Goal: Information Seeking & Learning: Learn about a topic

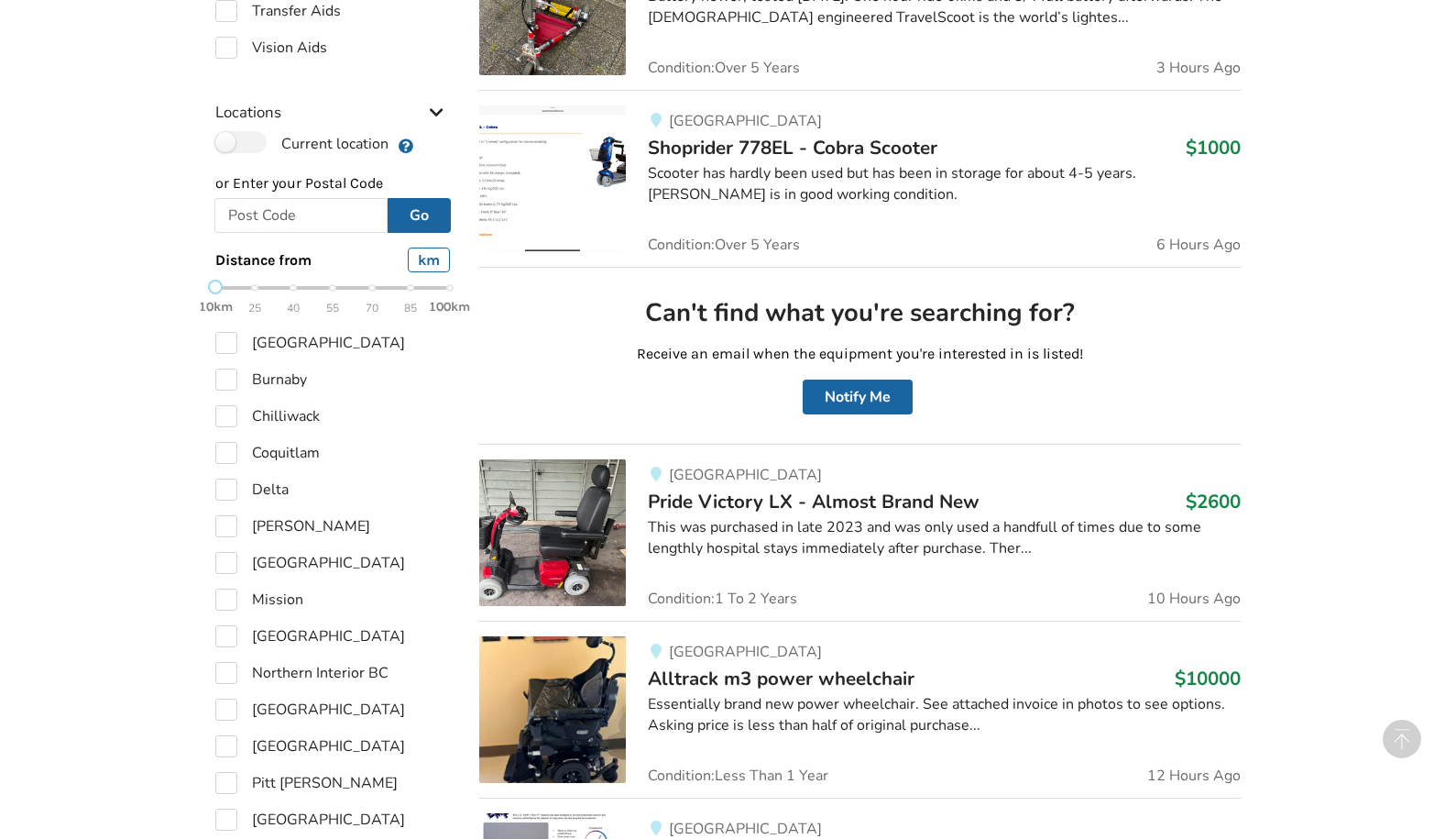
scroll to position [536, 0]
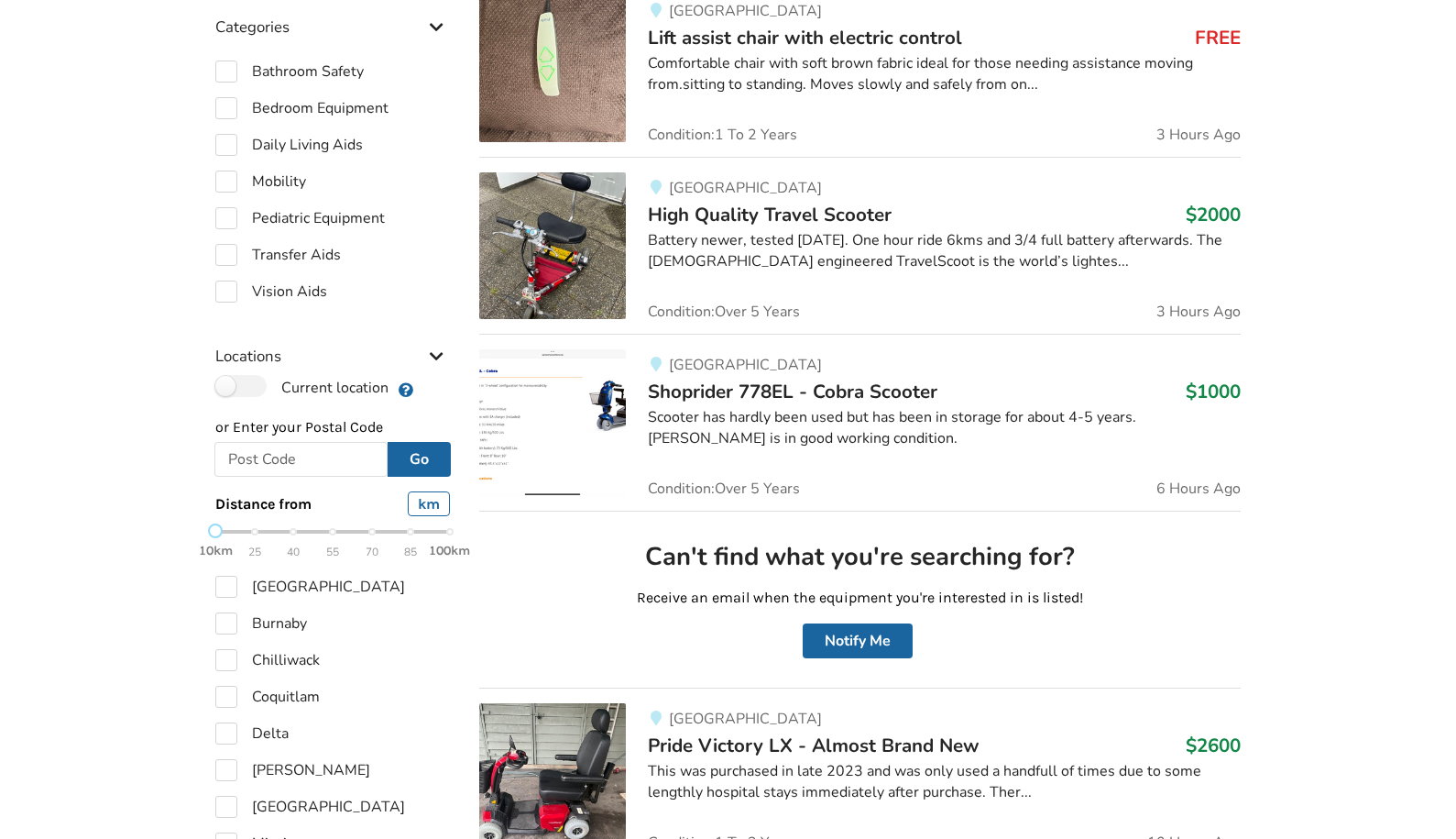
click at [804, 392] on span "Shoprider 778EL - Cobra Scooter" at bounding box center [792, 392] width 289 height 26
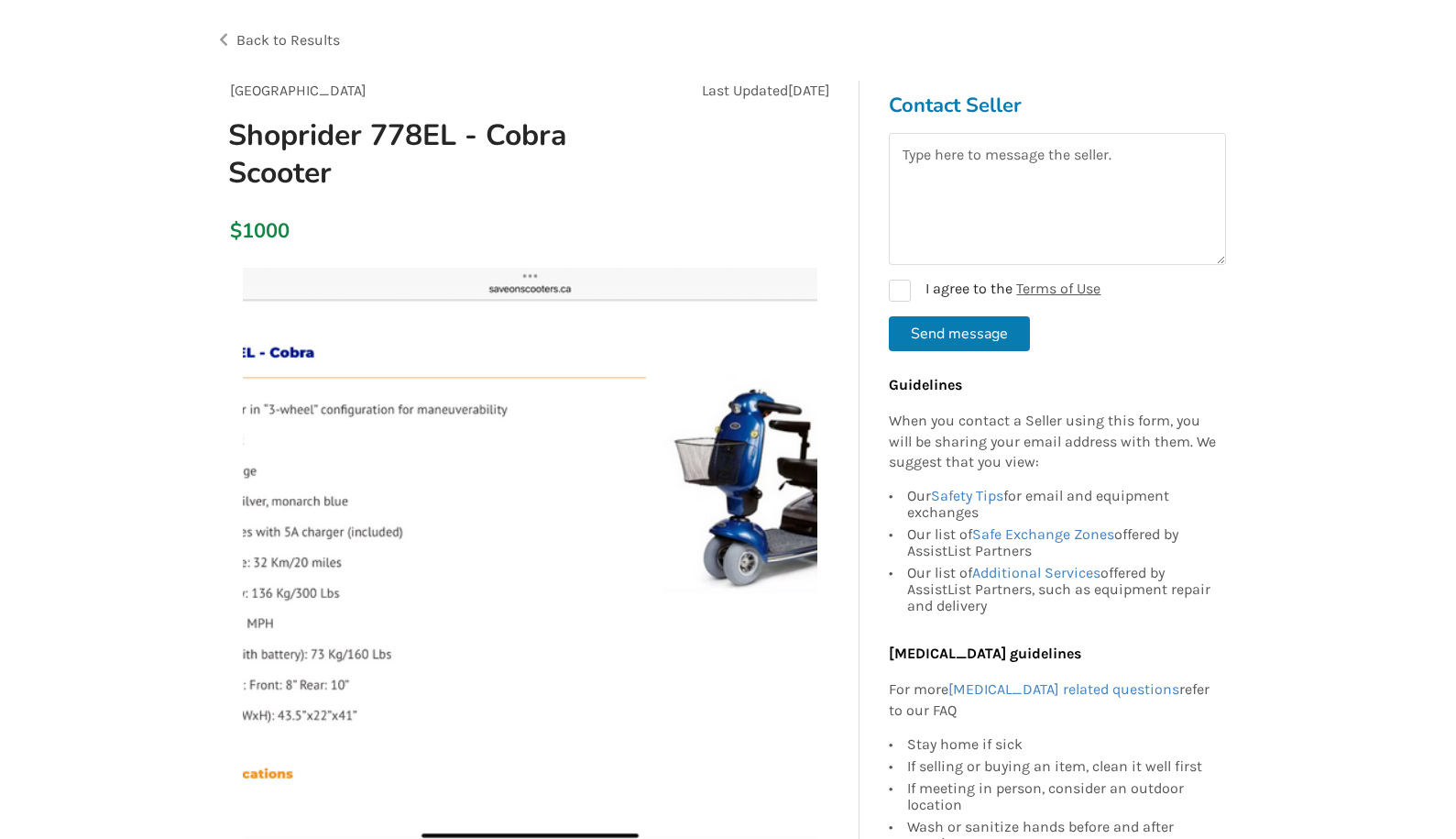
scroll to position [79, 0]
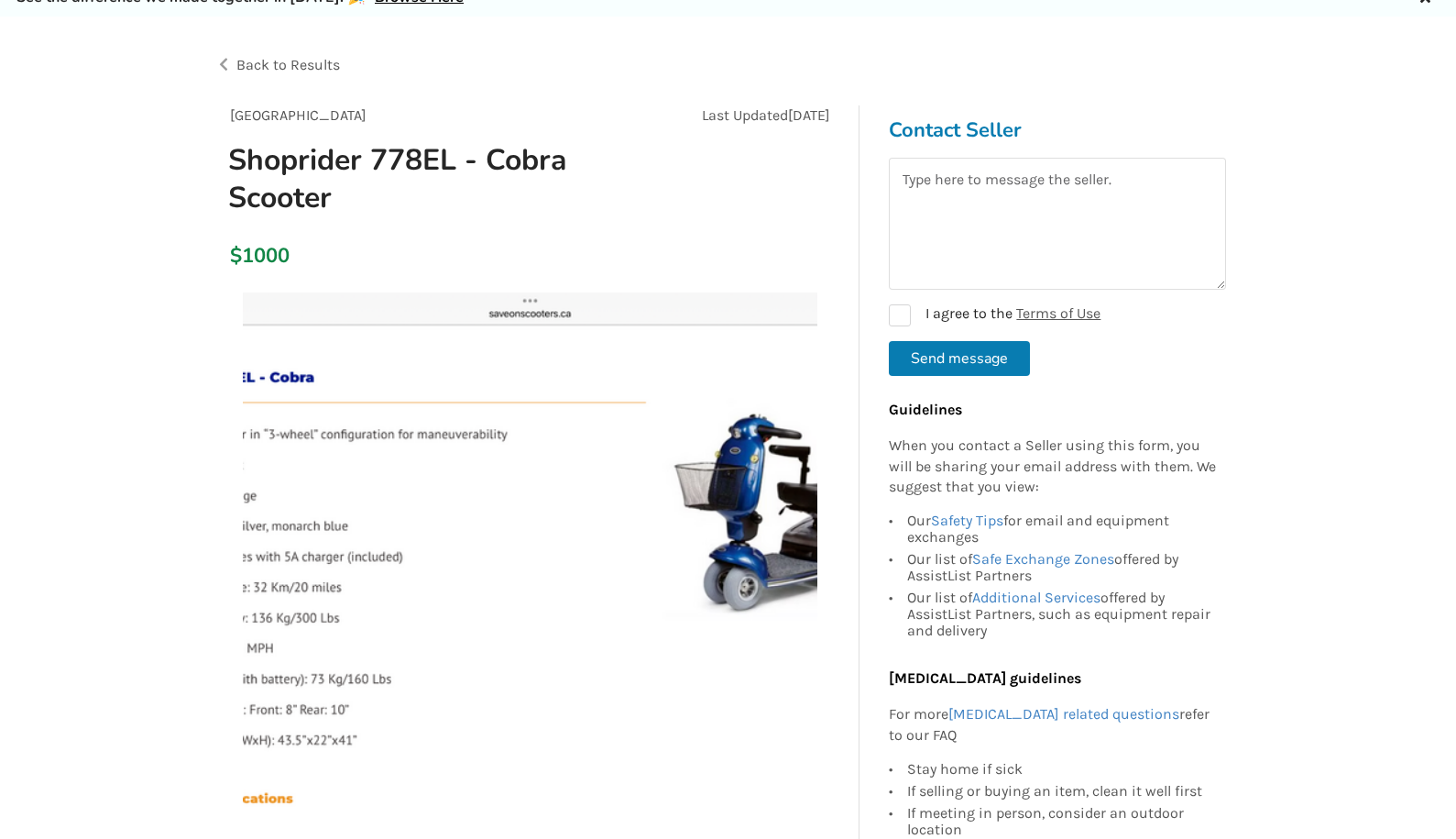
click at [299, 66] on span "Back to Results" at bounding box center [288, 65] width 104 height 18
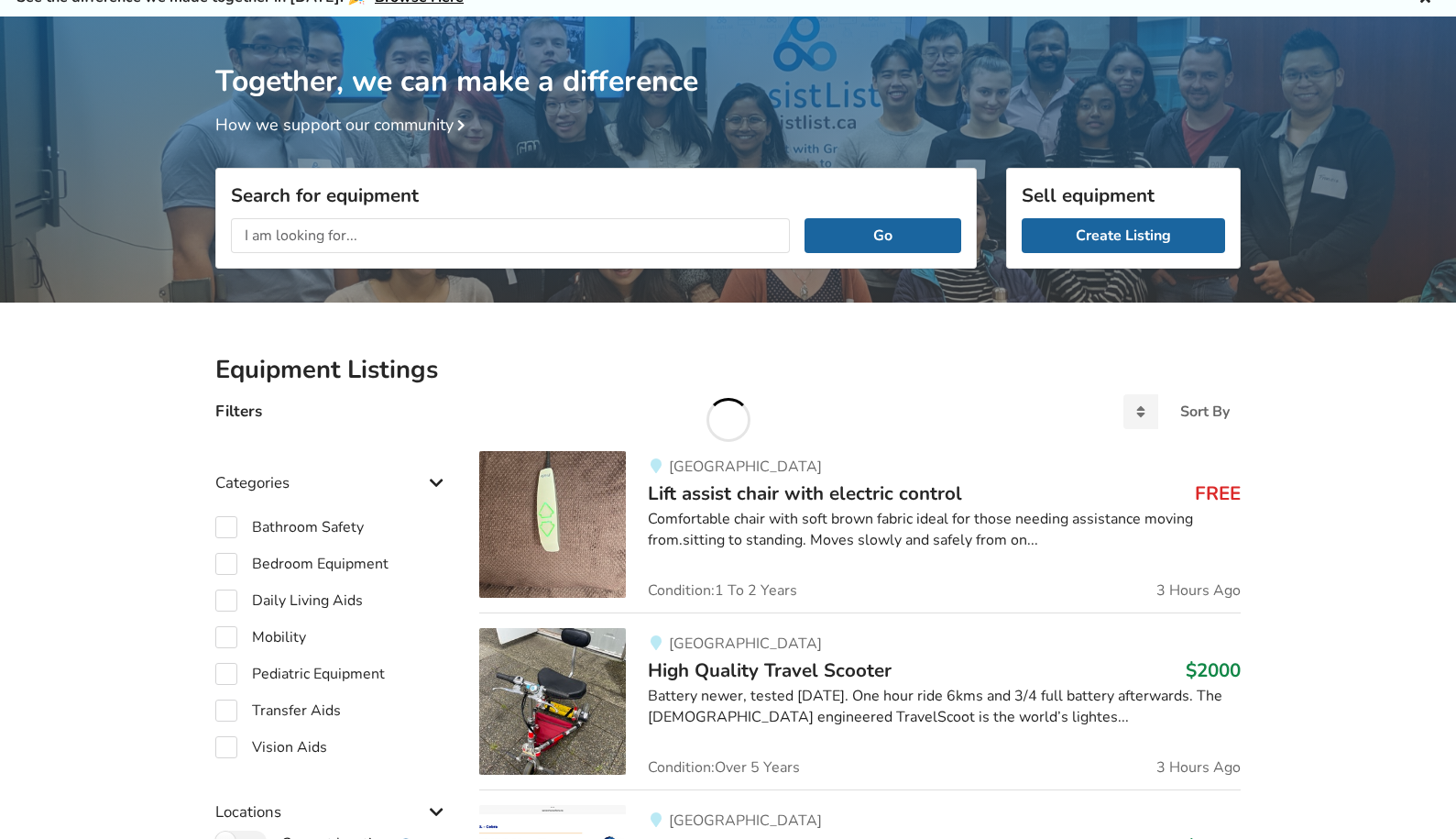
scroll to position [536, 0]
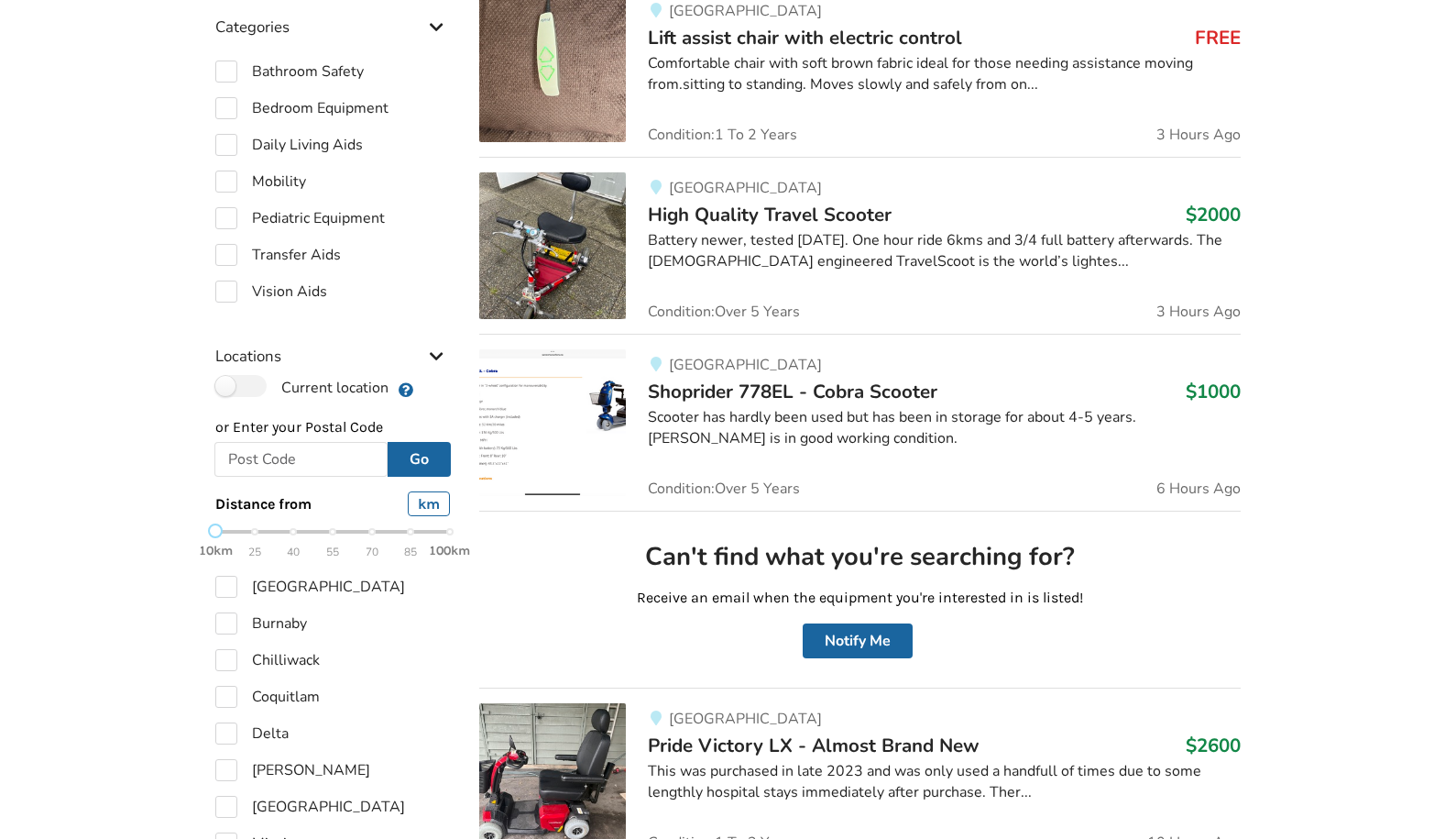
click at [793, 258] on div "Battery newer, tested [DATE]. One hour ride 6kms and 3/4 full battery afterward…" at bounding box center [944, 250] width 593 height 42
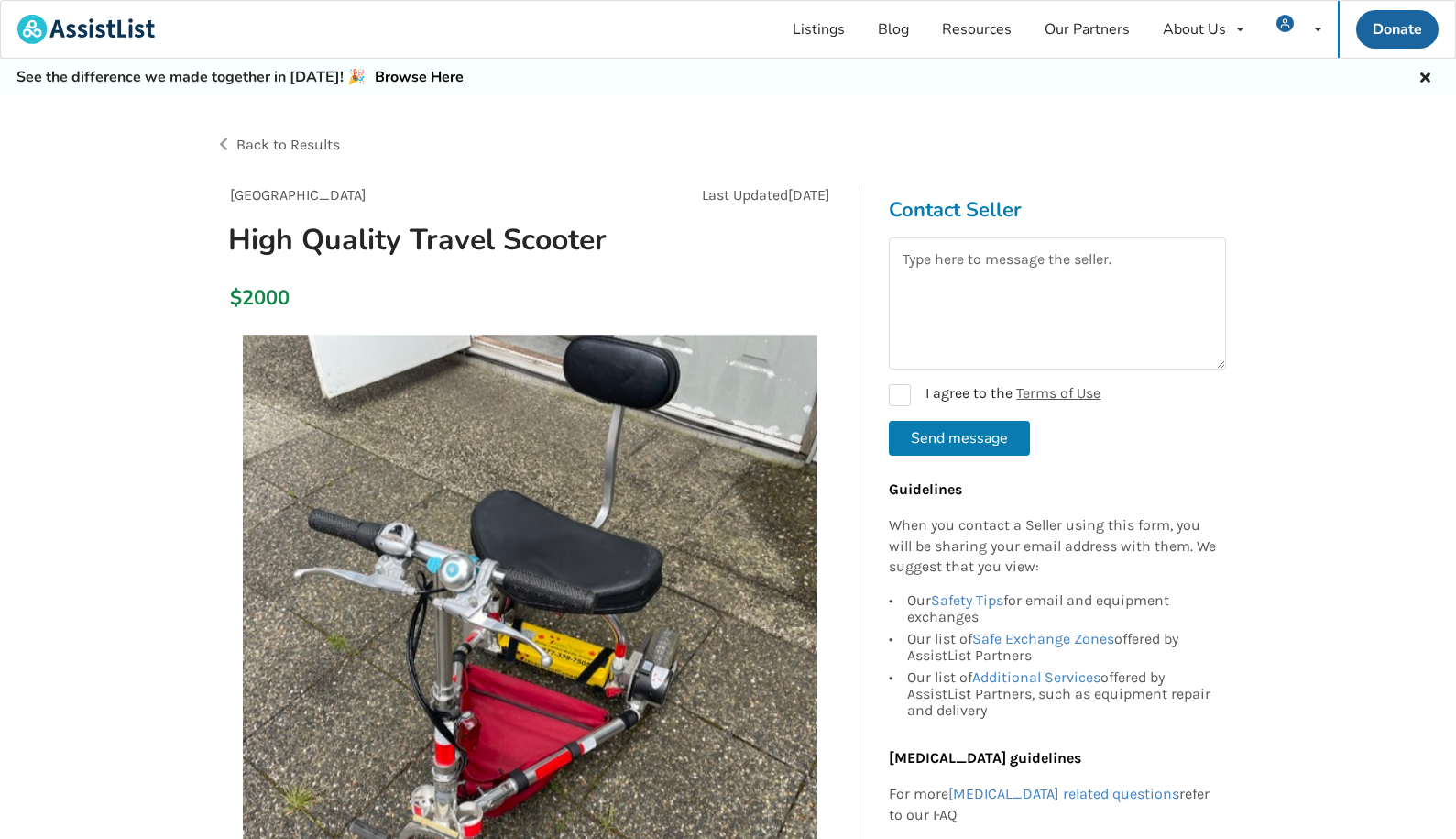
click at [332, 154] on div "Back to Results" at bounding box center [472, 144] width 513 height 51
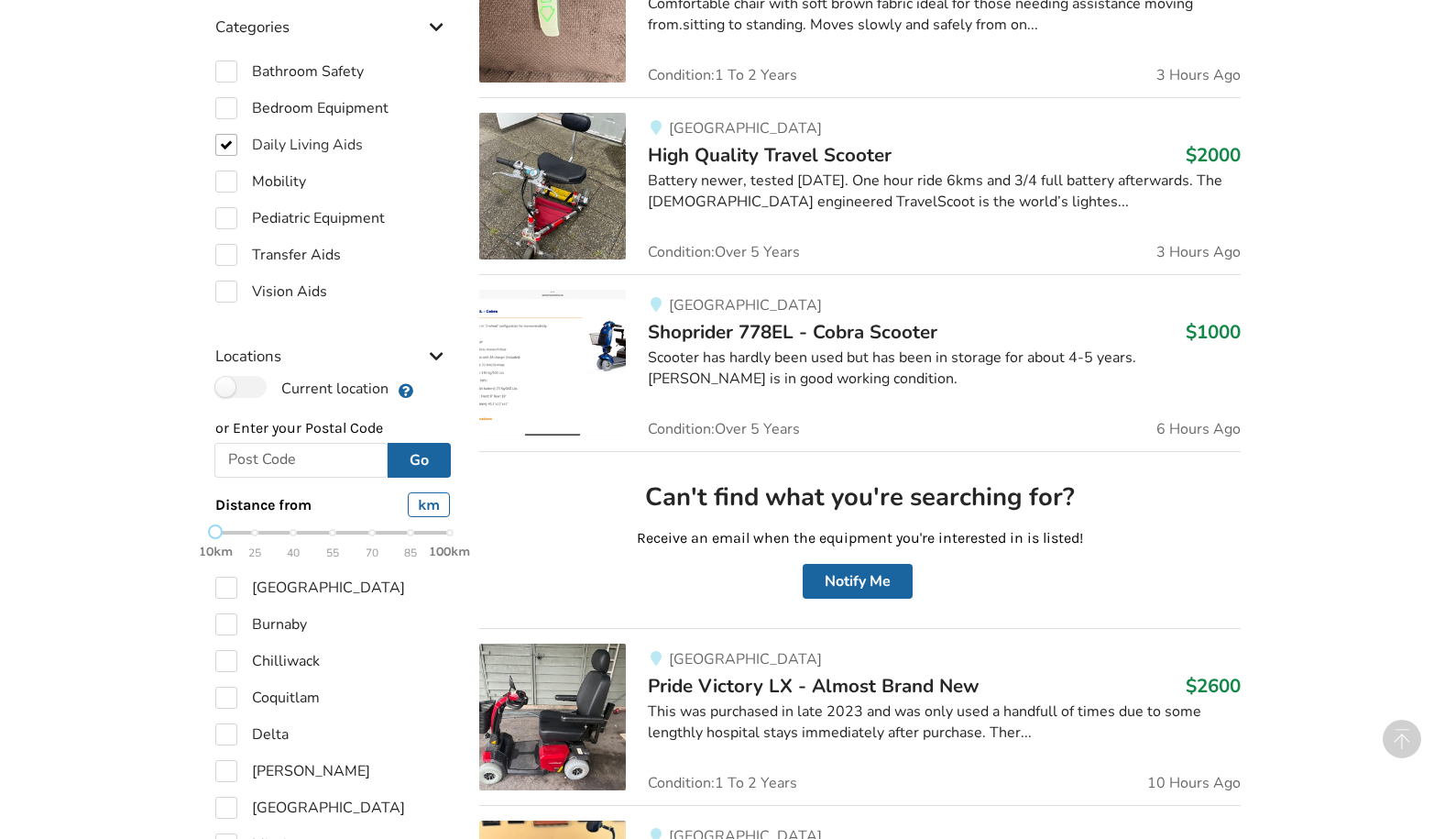
click at [351, 146] on label "Daily Living Aids" at bounding box center [289, 144] width 147 height 22
checkbox input "false"
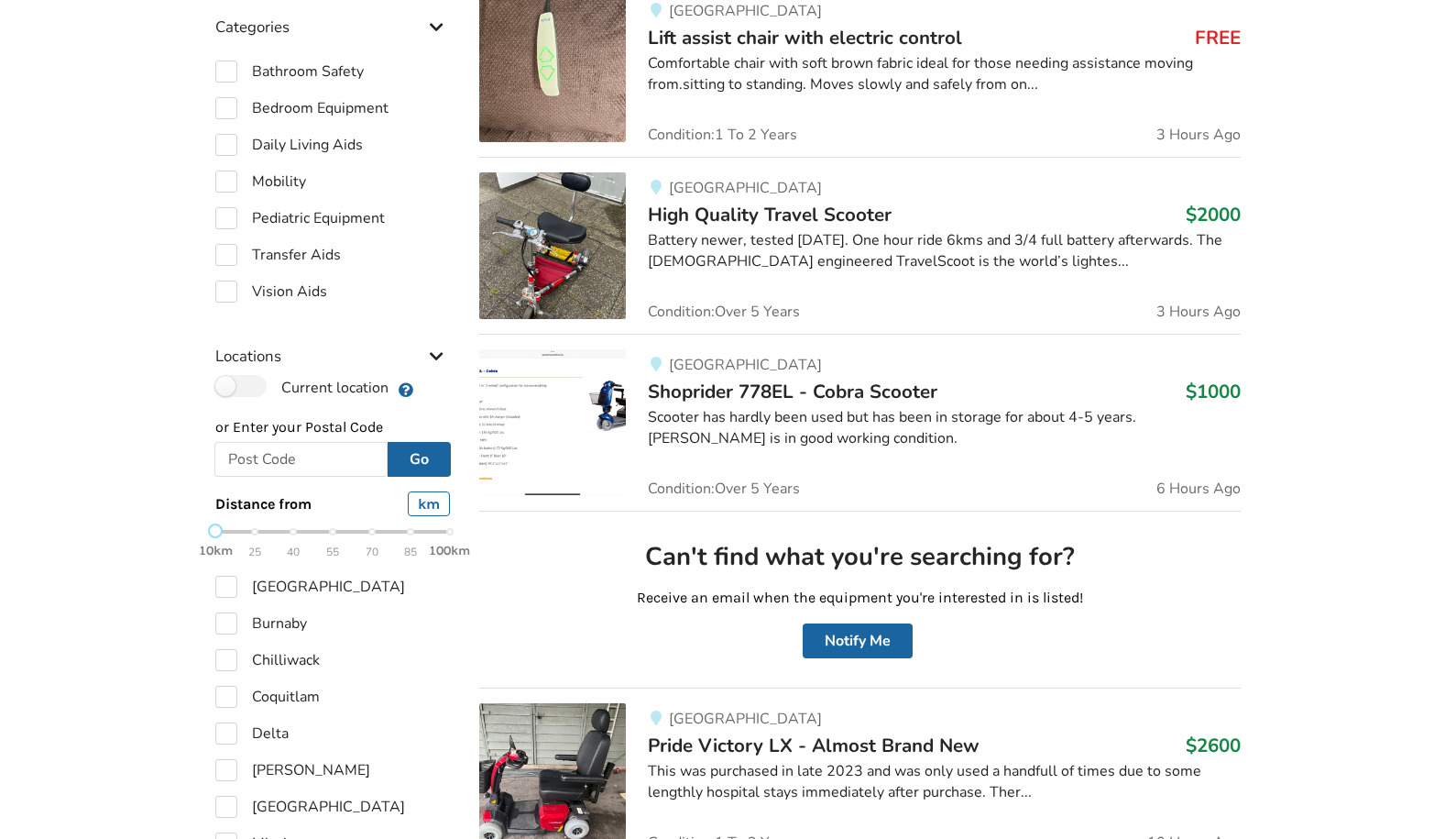
scroll to position [176, 0]
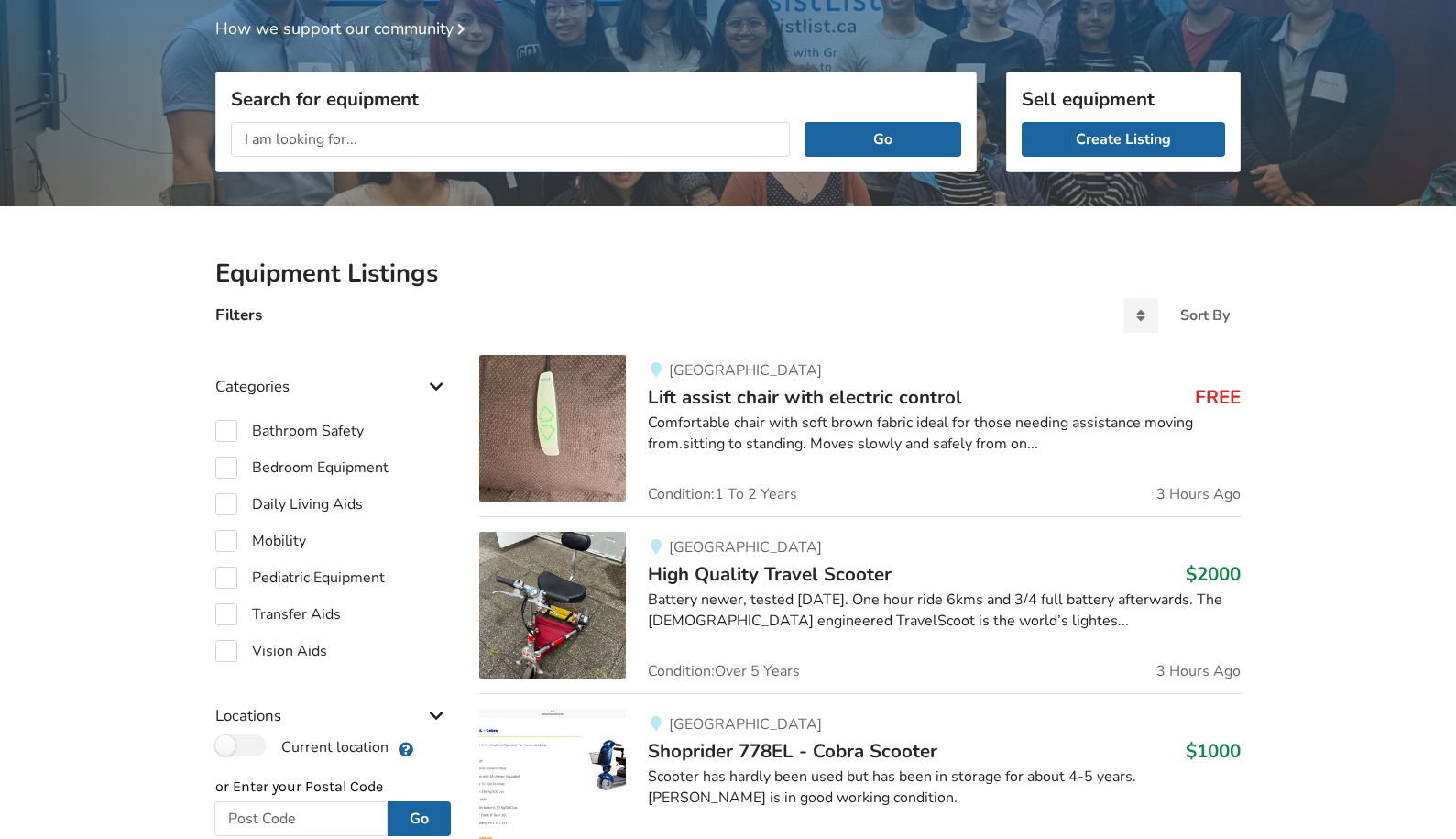
click at [908, 408] on span "Lift assist chair with electric control" at bounding box center [805, 396] width 314 height 26
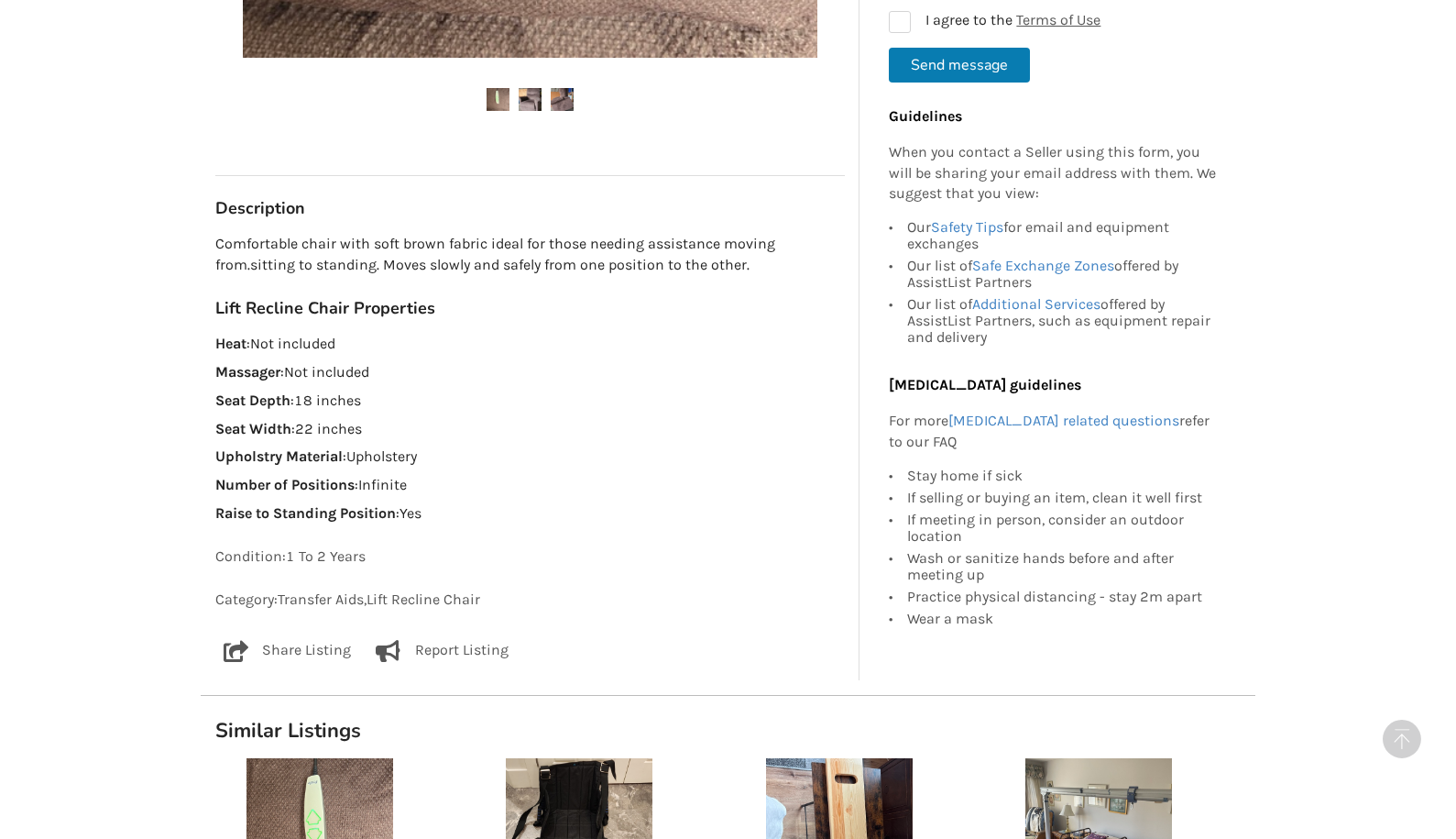
scroll to position [634, 0]
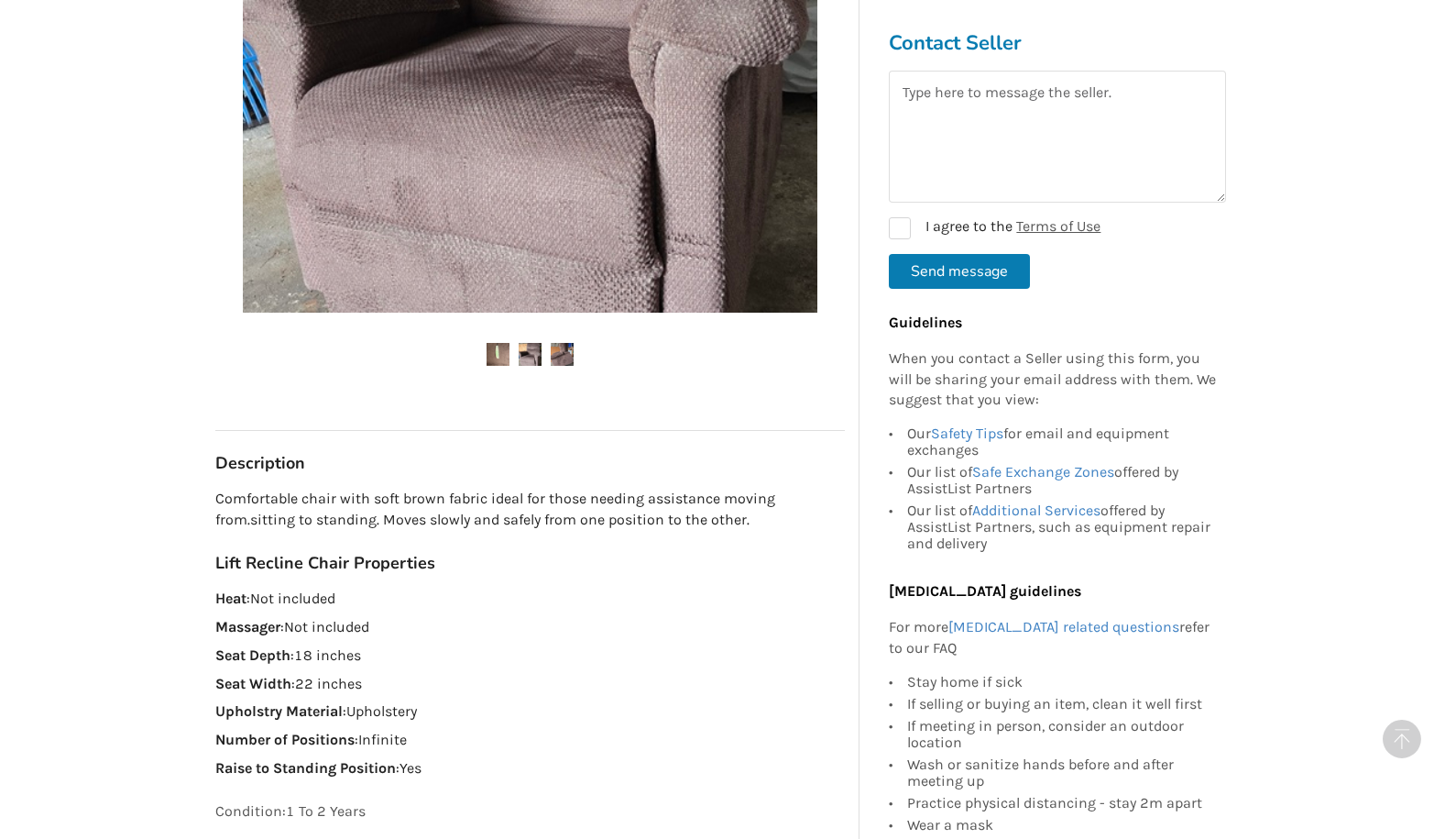
click at [529, 350] on img at bounding box center [530, 353] width 23 height 23
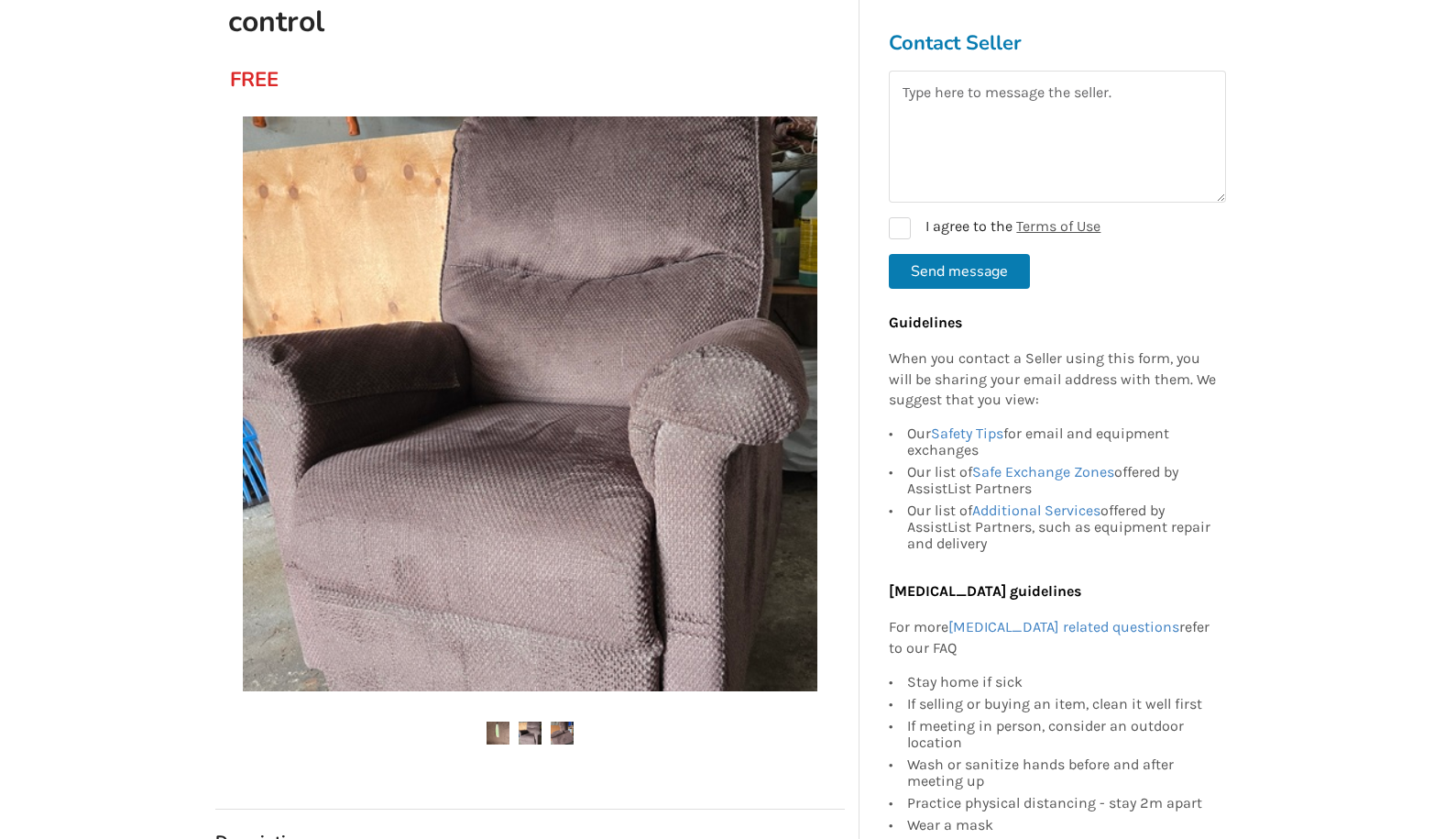
scroll to position [0, 0]
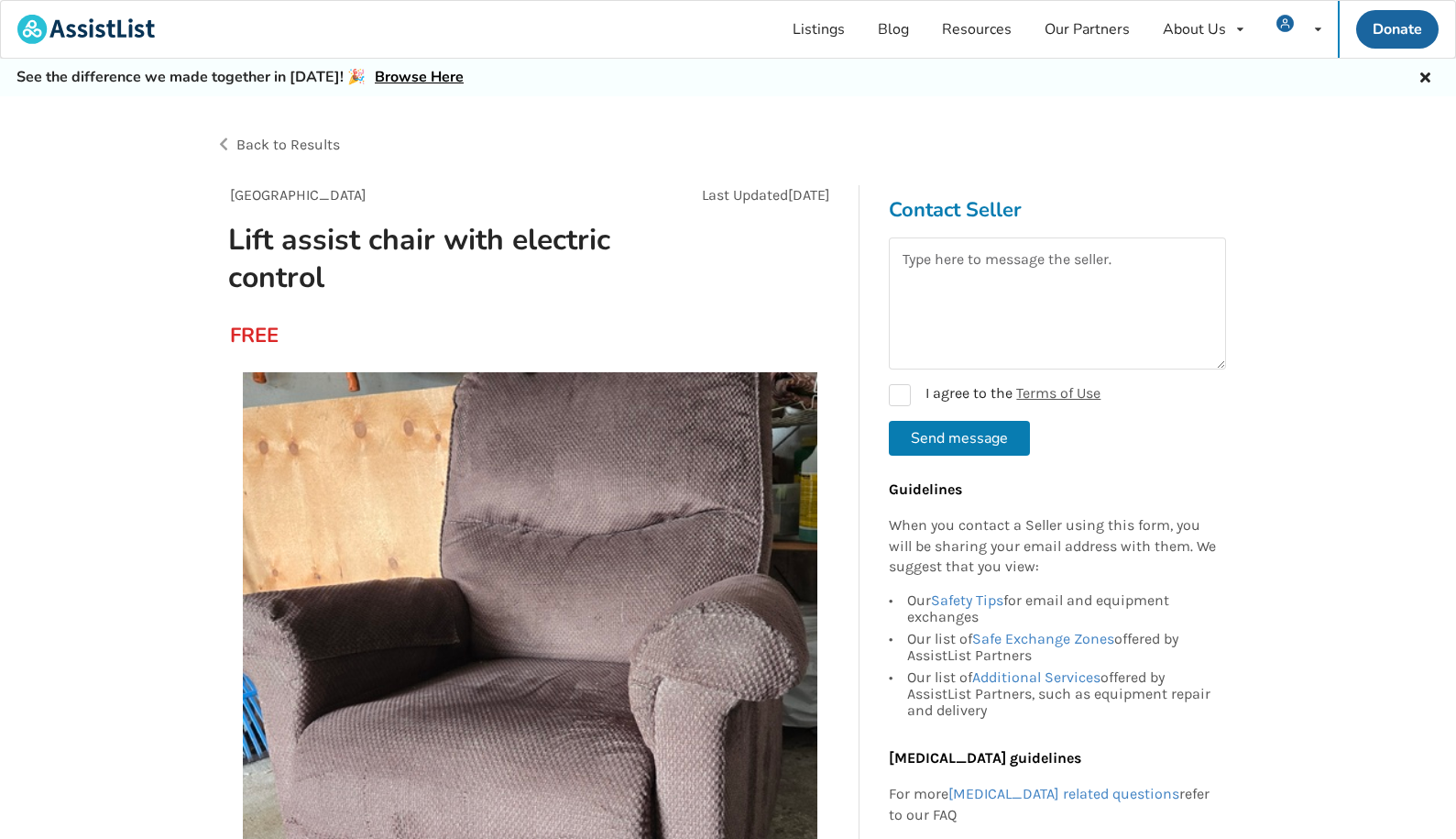
click at [280, 145] on span "Back to Results" at bounding box center [288, 144] width 104 height 18
